Goal: Transaction & Acquisition: Purchase product/service

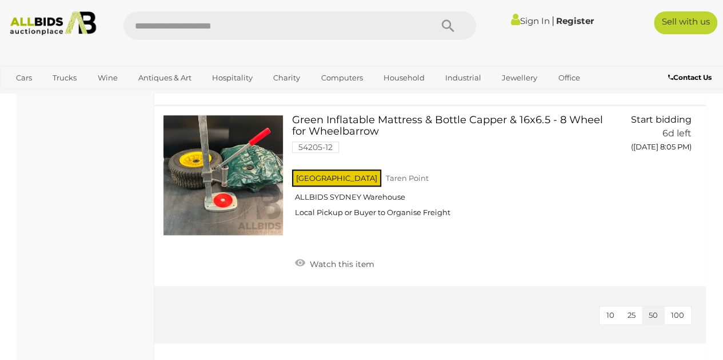
scroll to position [4879, 0]
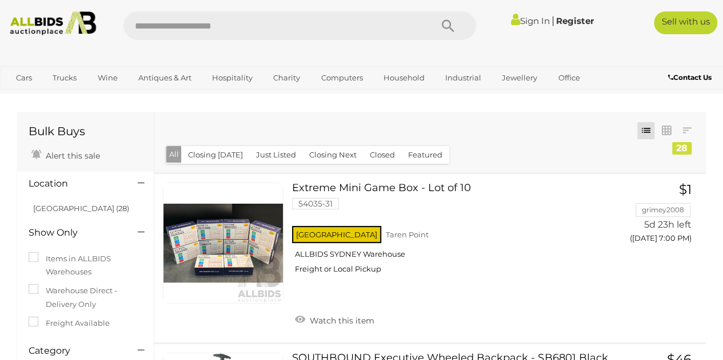
click at [41, 25] on img at bounding box center [52, 23] width 95 height 24
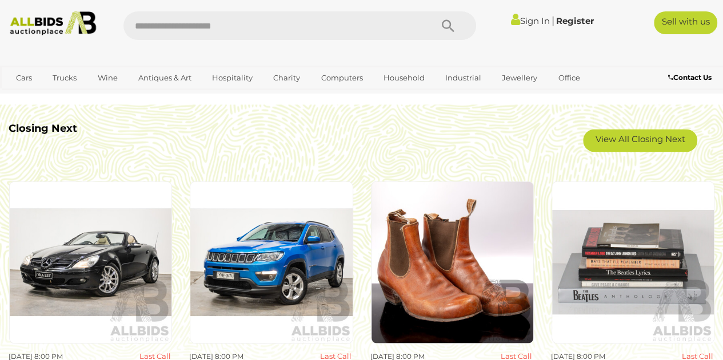
scroll to position [874, 0]
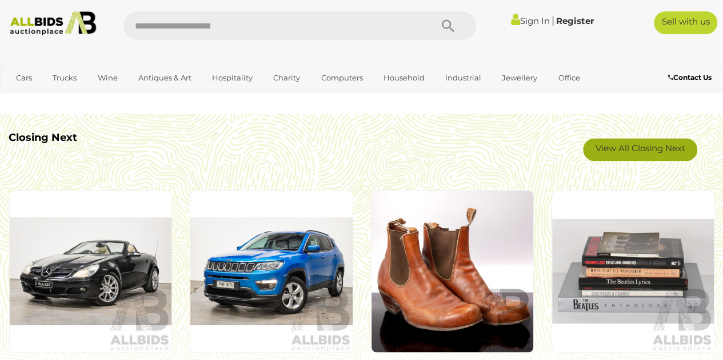
click at [678, 139] on link "View All Closing Next" at bounding box center [640, 149] width 114 height 23
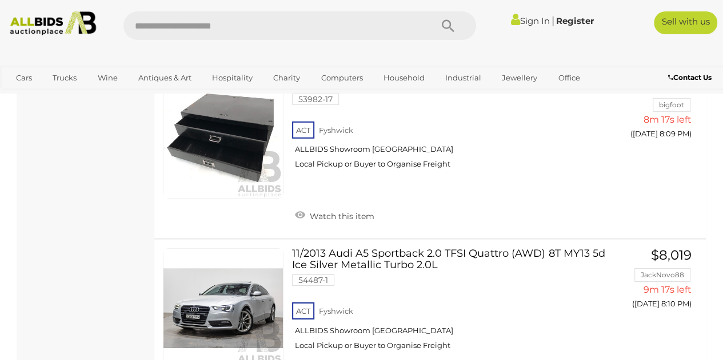
scroll to position [1704, 0]
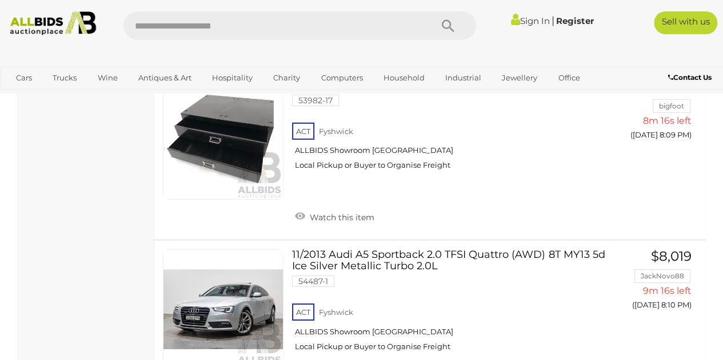
click at [319, 254] on link "11/2013 Audi A5 Sportback 2.0 TFSI Quattro (AWD) 8T MY13 5d Ice Silver Metallic…" at bounding box center [453, 305] width 305 height 111
